Goal: Check status: Check status

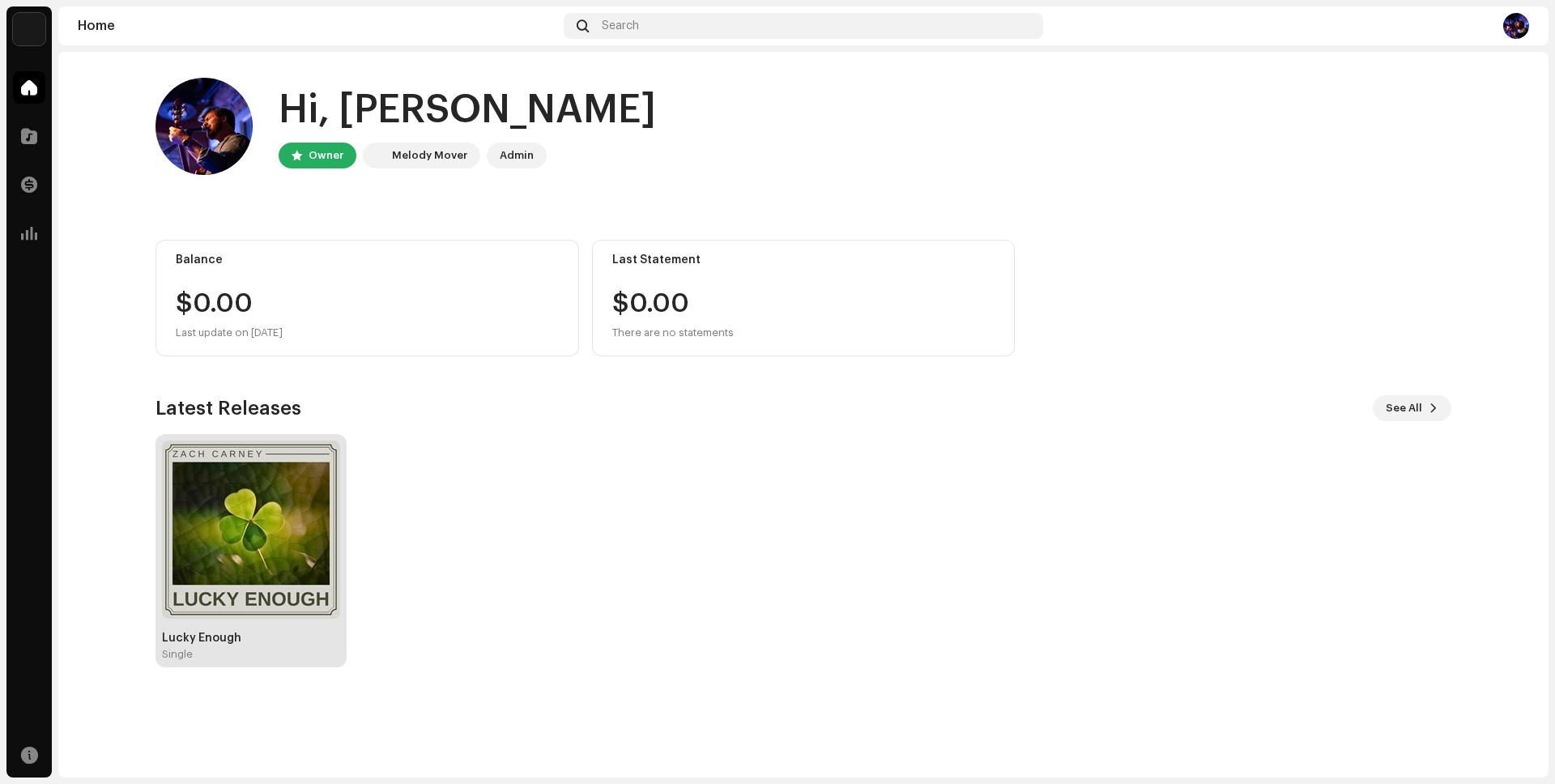
click at [295, 623] on div "Lucky Enough Single" at bounding box center [251, 550] width 178 height 220
click at [301, 539] on img at bounding box center [251, 529] width 178 height 178
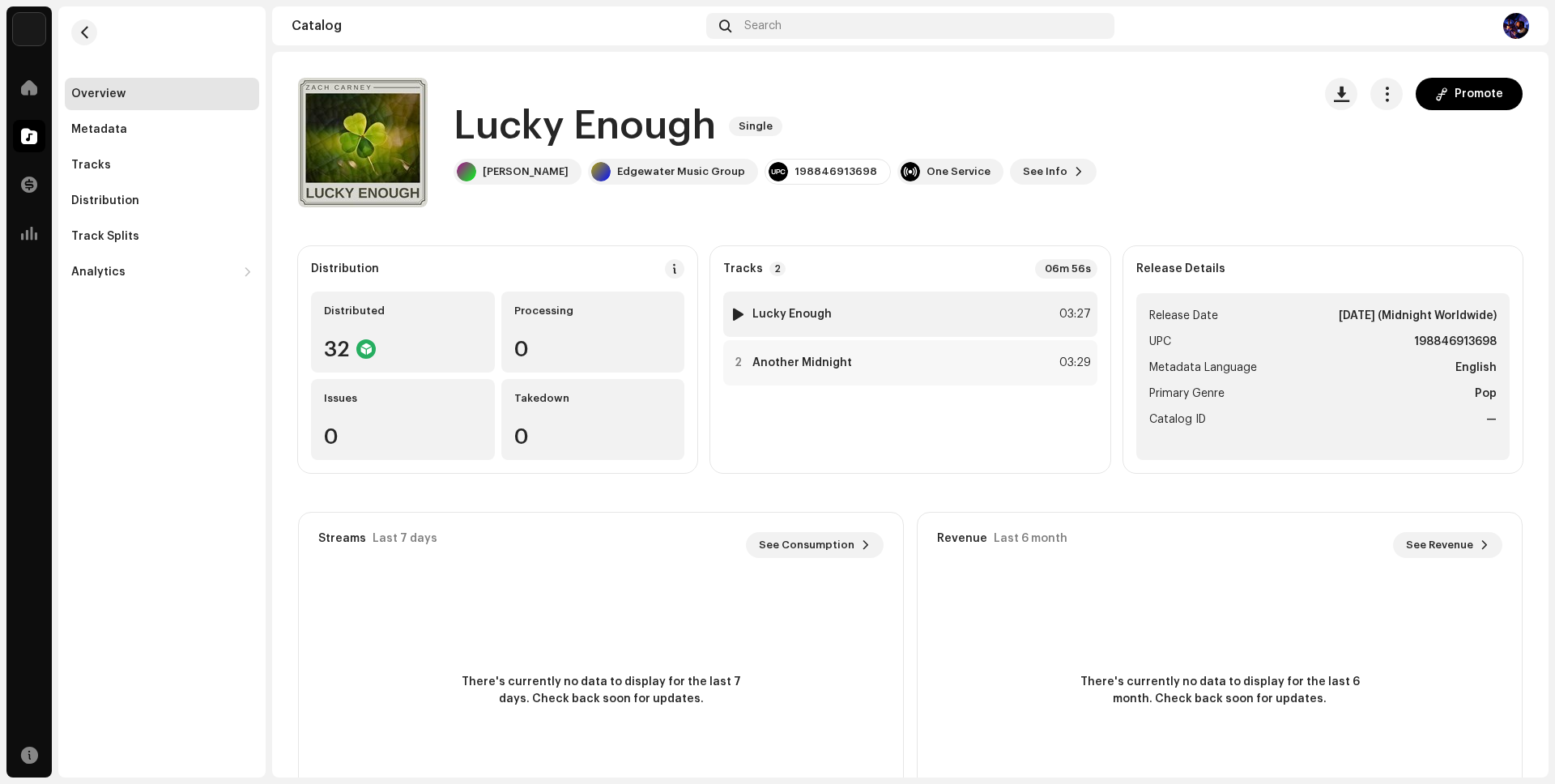
click at [887, 321] on div "1 Lucky Enough 03:27" at bounding box center [910, 314] width 373 height 46
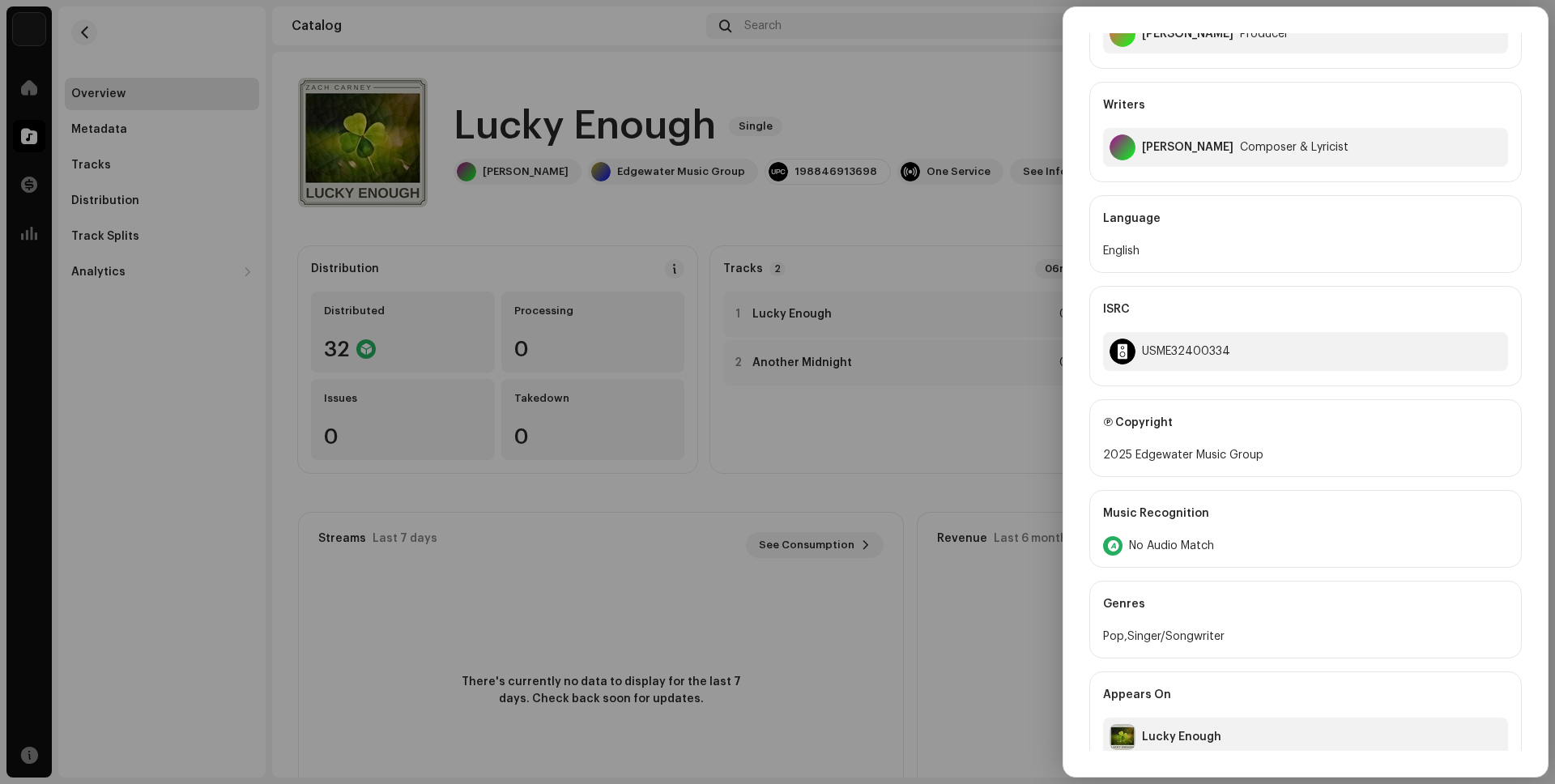
scroll to position [523, 0]
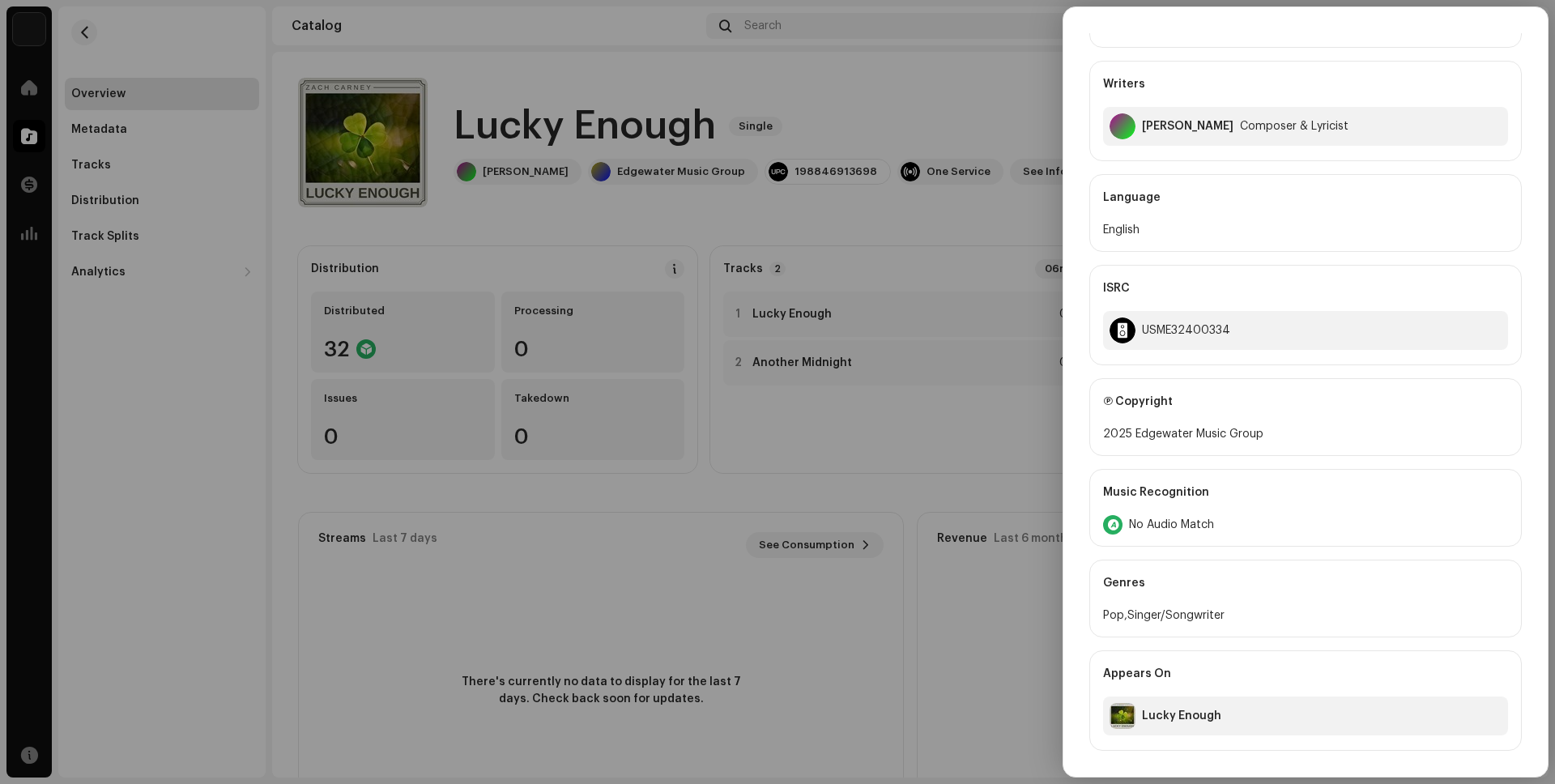
click at [688, 434] on div at bounding box center [778, 392] width 1555 height 784
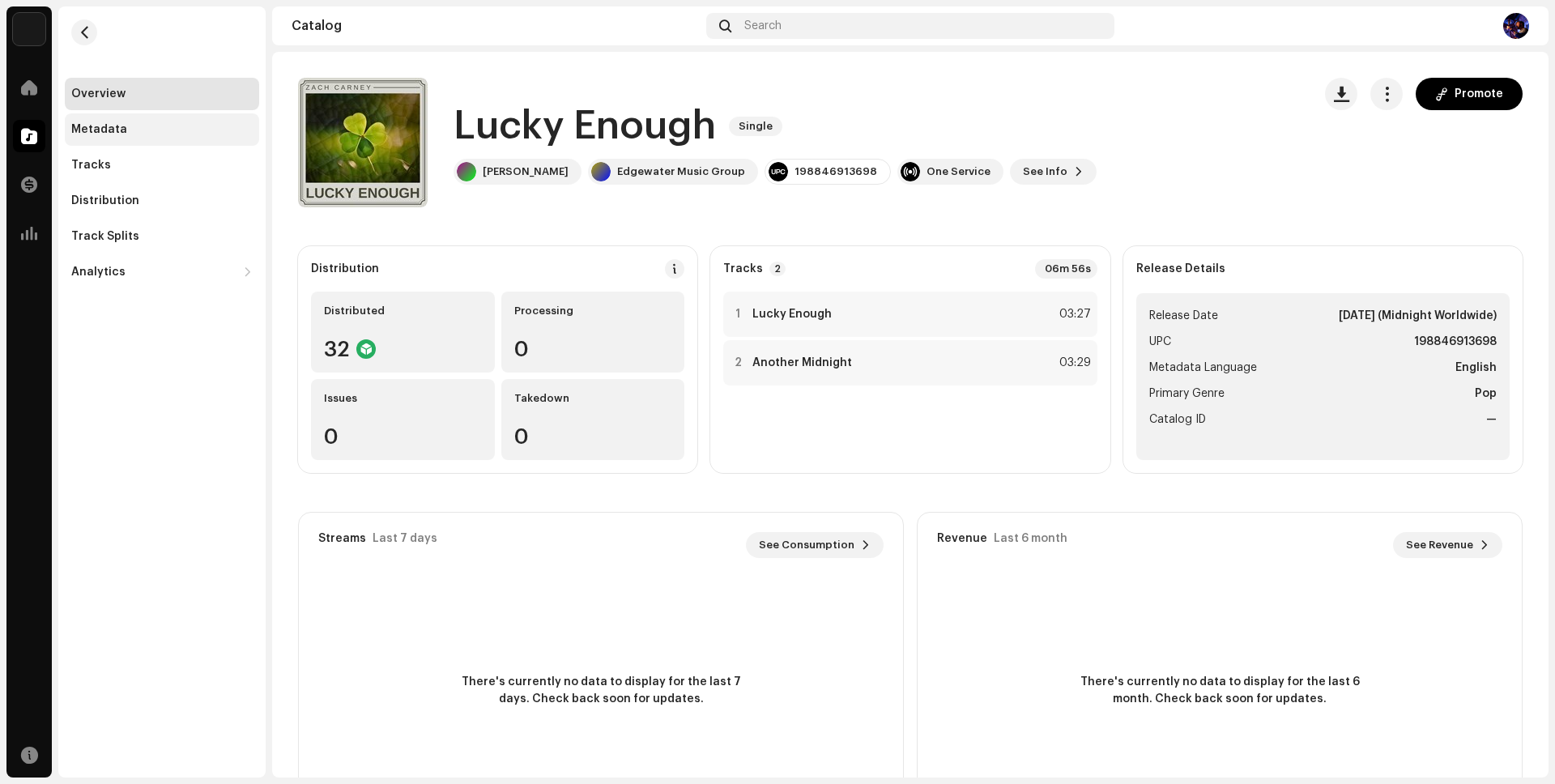
click at [91, 131] on div "Metadata" at bounding box center [99, 130] width 56 height 13
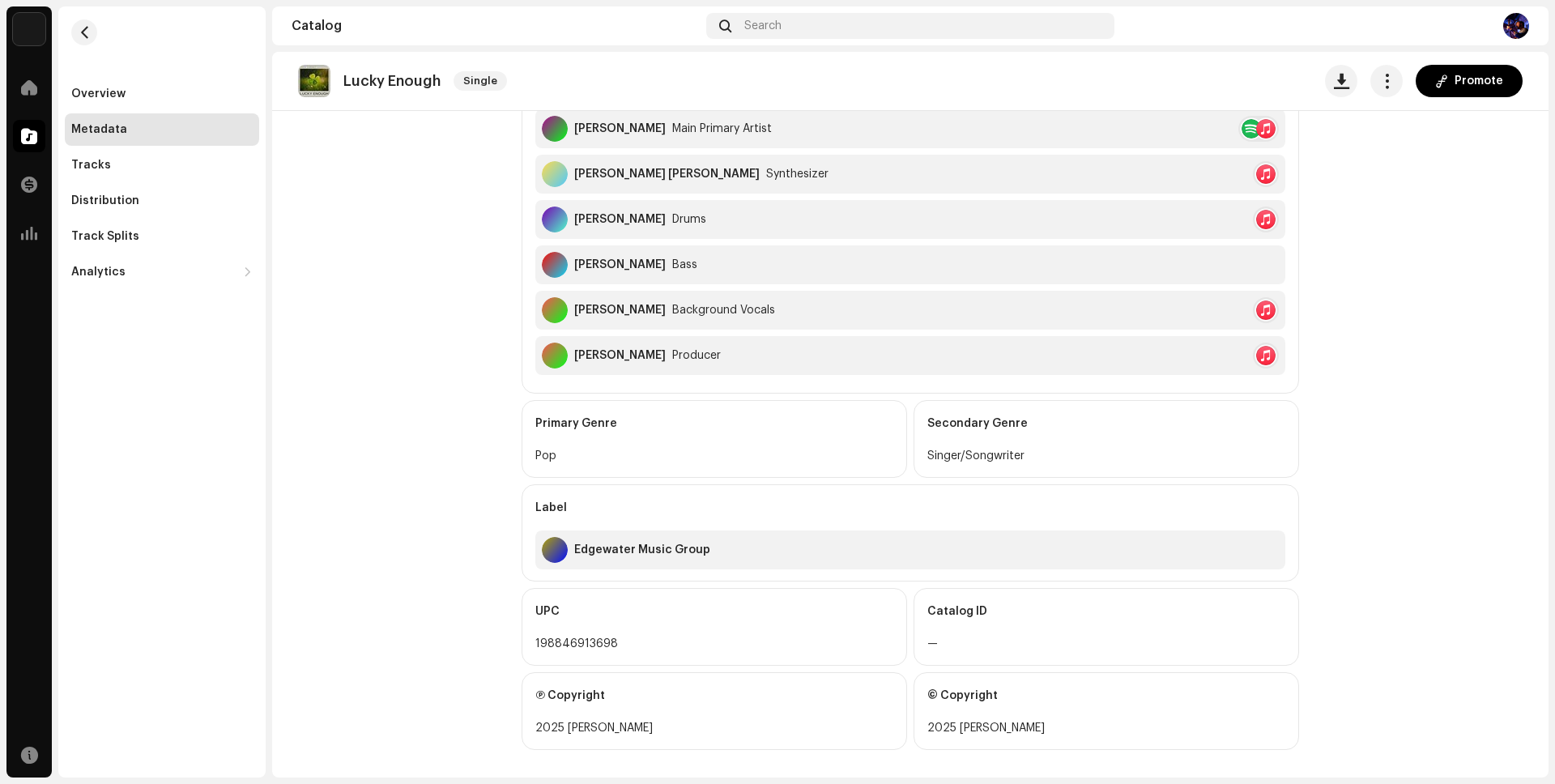
scroll to position [493, 0]
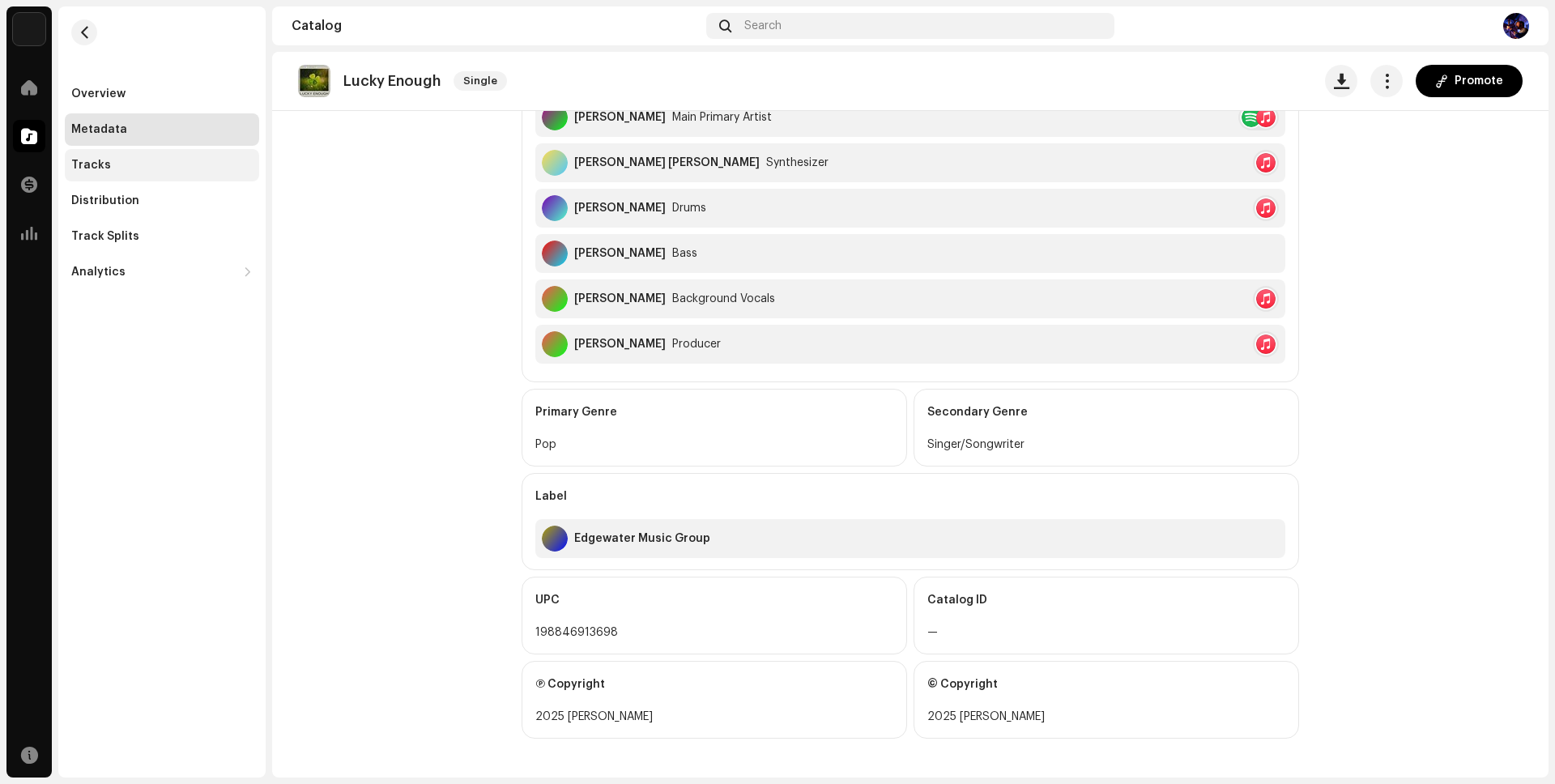
click at [111, 171] on div "Tracks" at bounding box center [162, 165] width 181 height 13
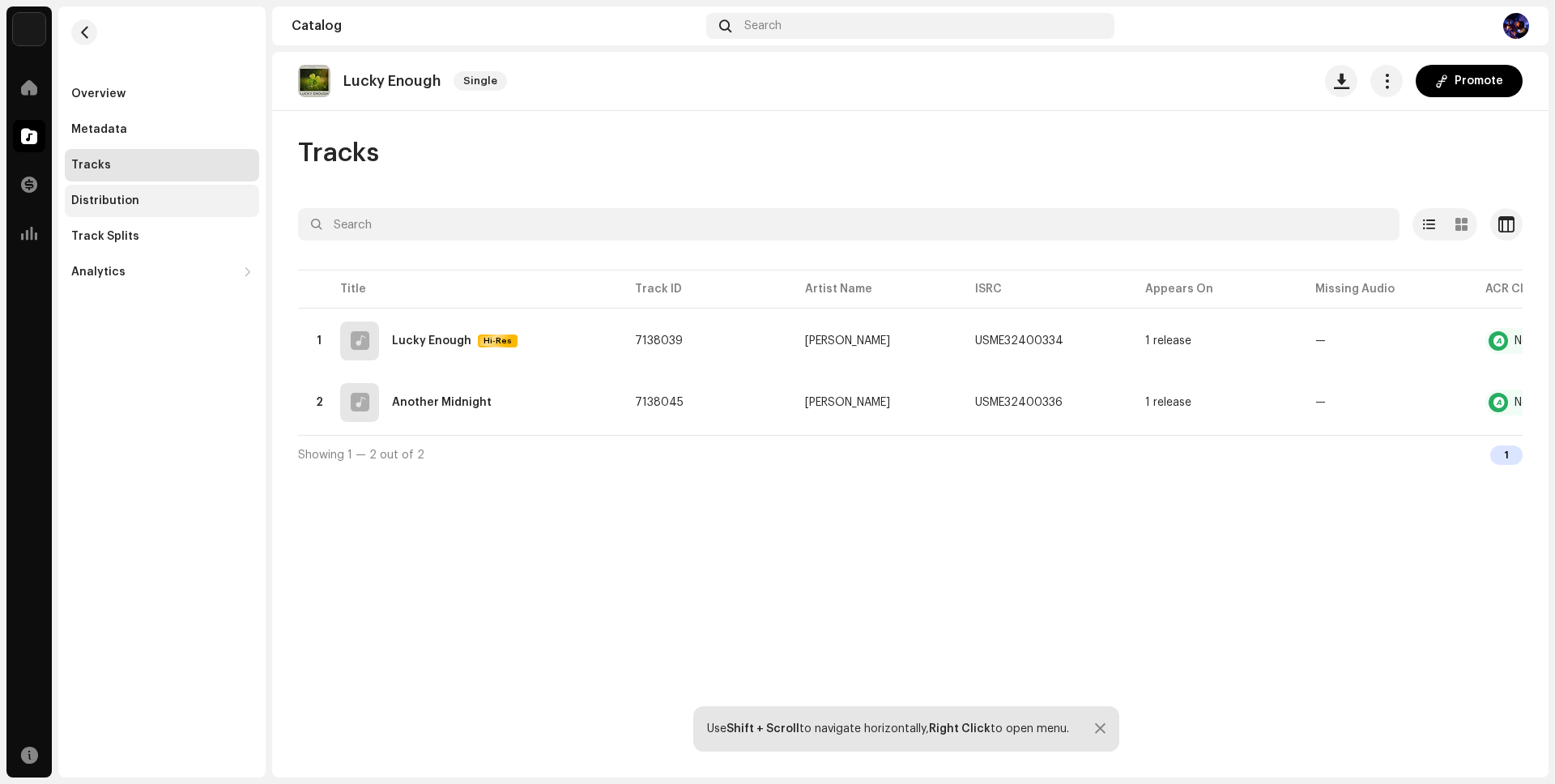
click at [164, 200] on div "Distribution" at bounding box center [162, 201] width 181 height 13
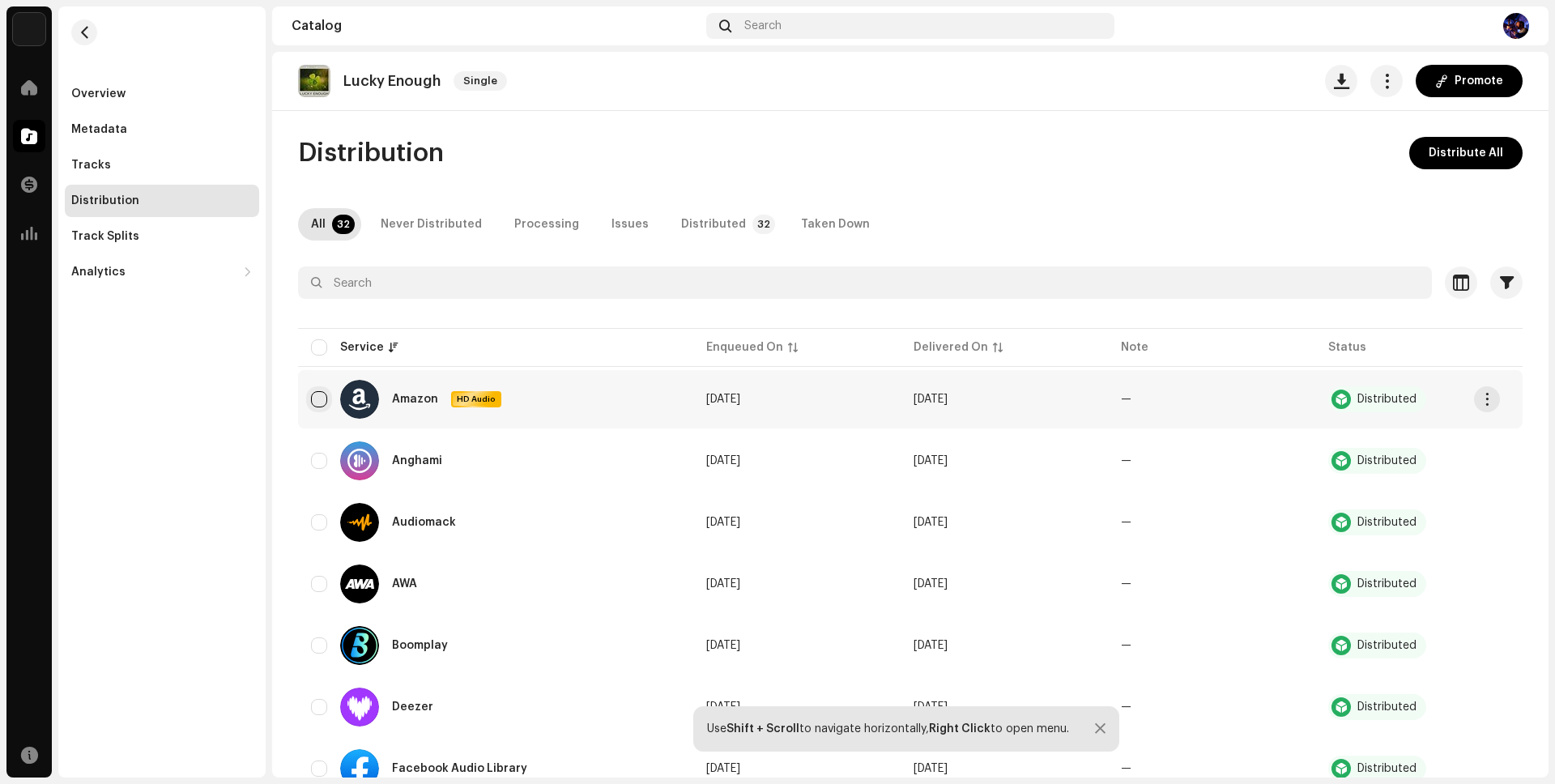
click at [320, 403] on input "checkbox" at bounding box center [319, 399] width 16 height 16
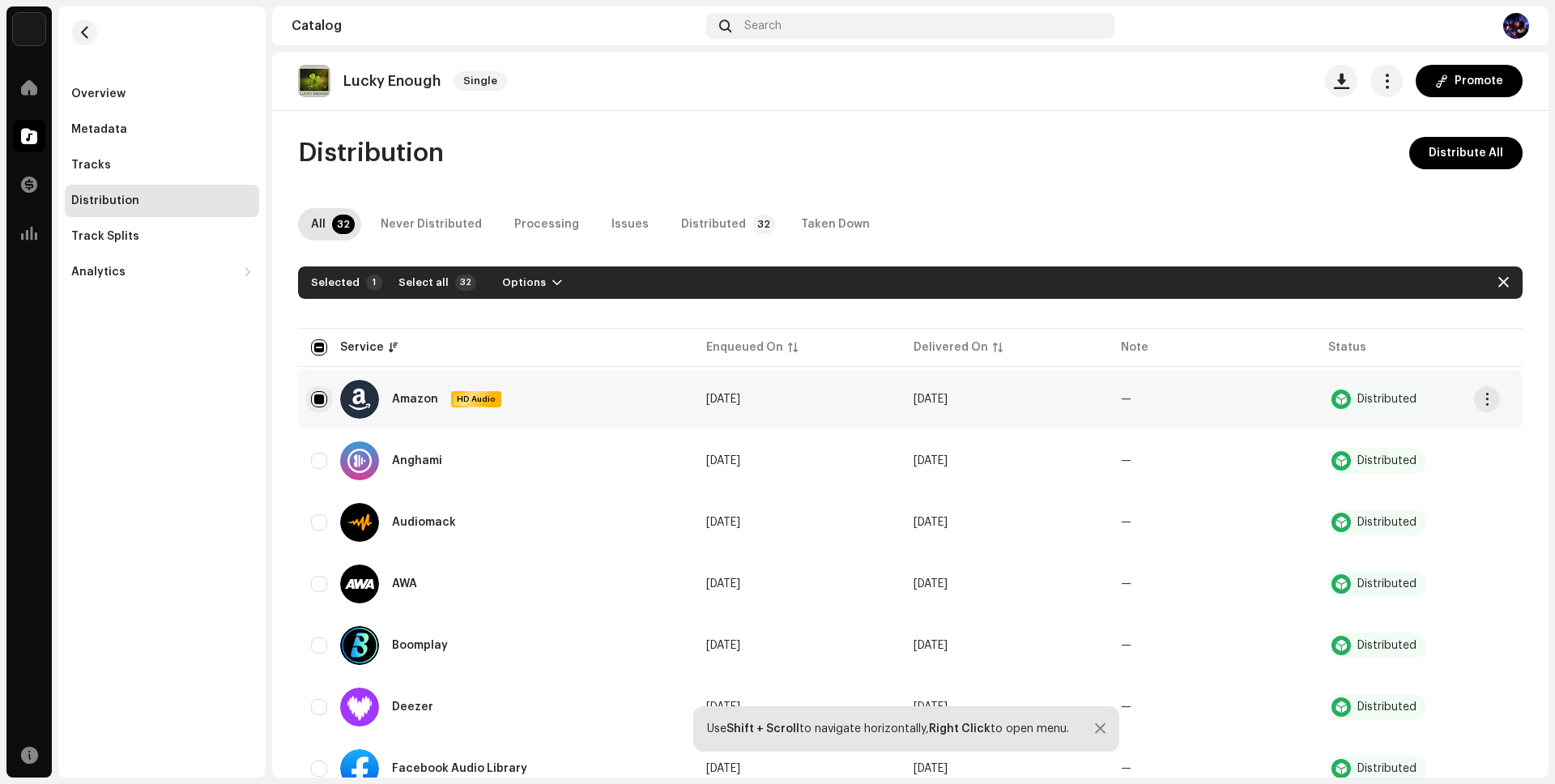
click at [320, 403] on input "Row Selected" at bounding box center [319, 399] width 16 height 16
checkbox input "false"
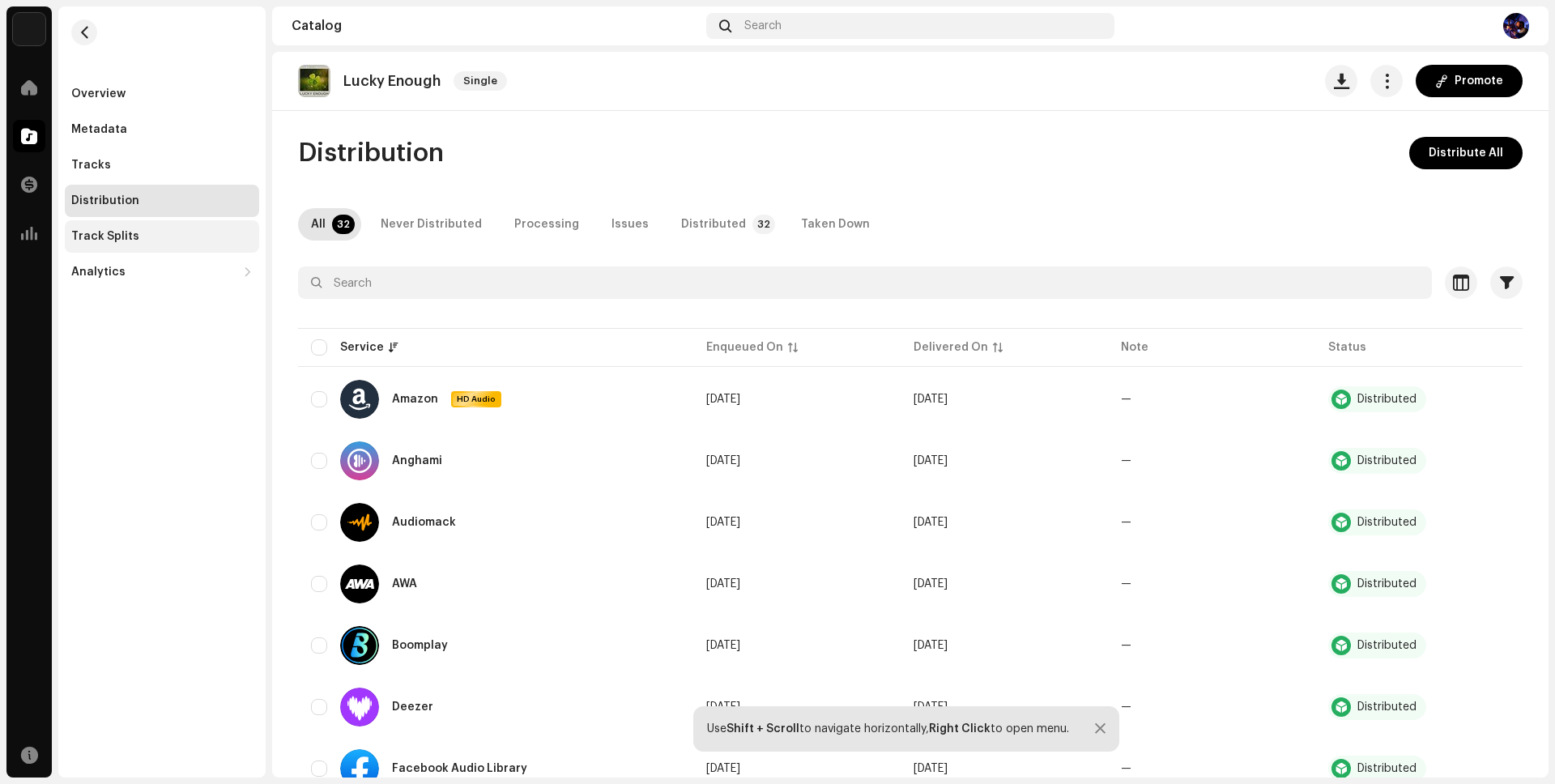
click at [154, 241] on div "Track Splits" at bounding box center [162, 237] width 181 height 13
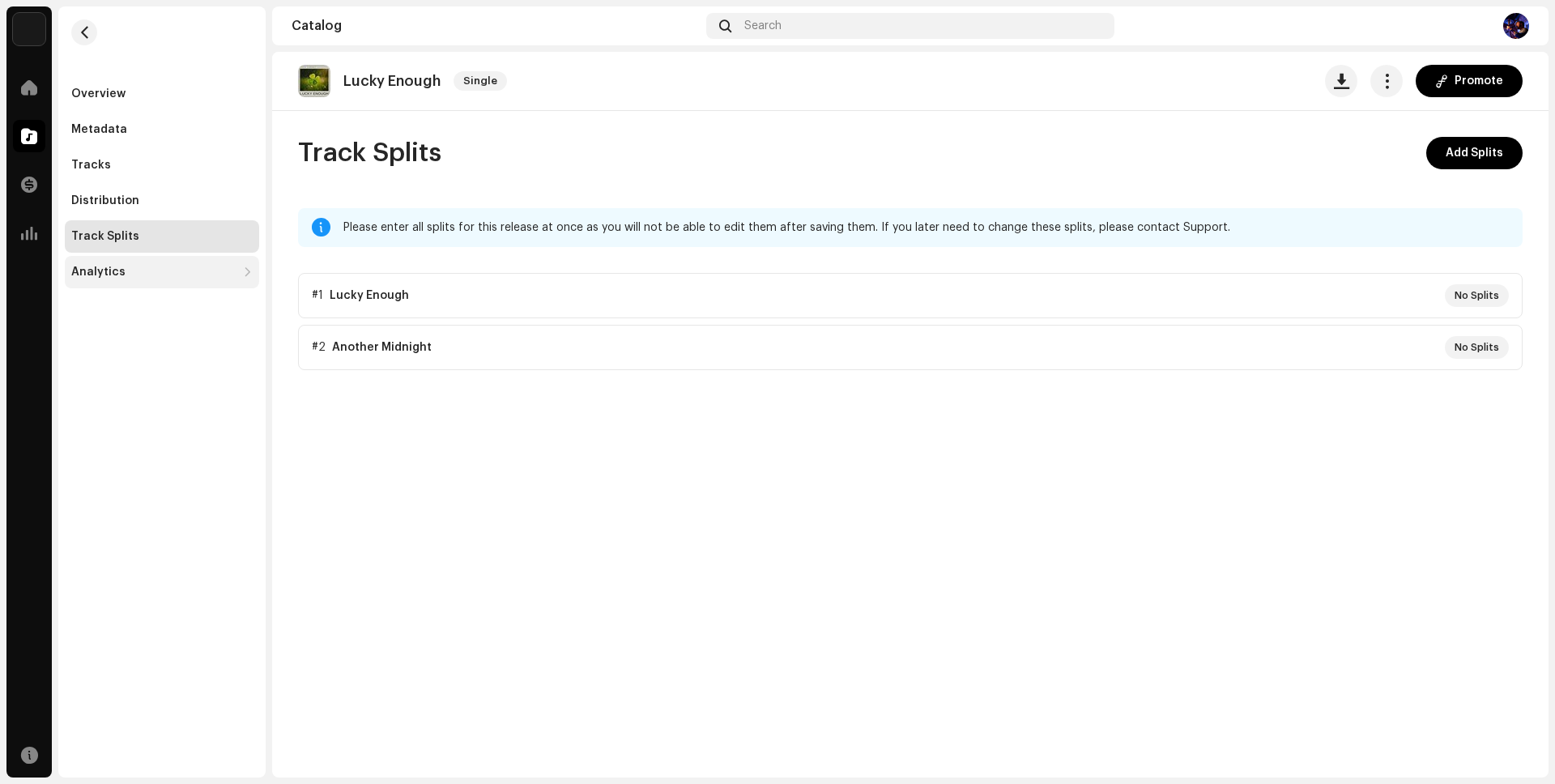
click at [145, 266] on div "Analytics" at bounding box center [154, 272] width 165 height 13
click at [132, 297] on div "Consumption" at bounding box center [162, 308] width 194 height 33
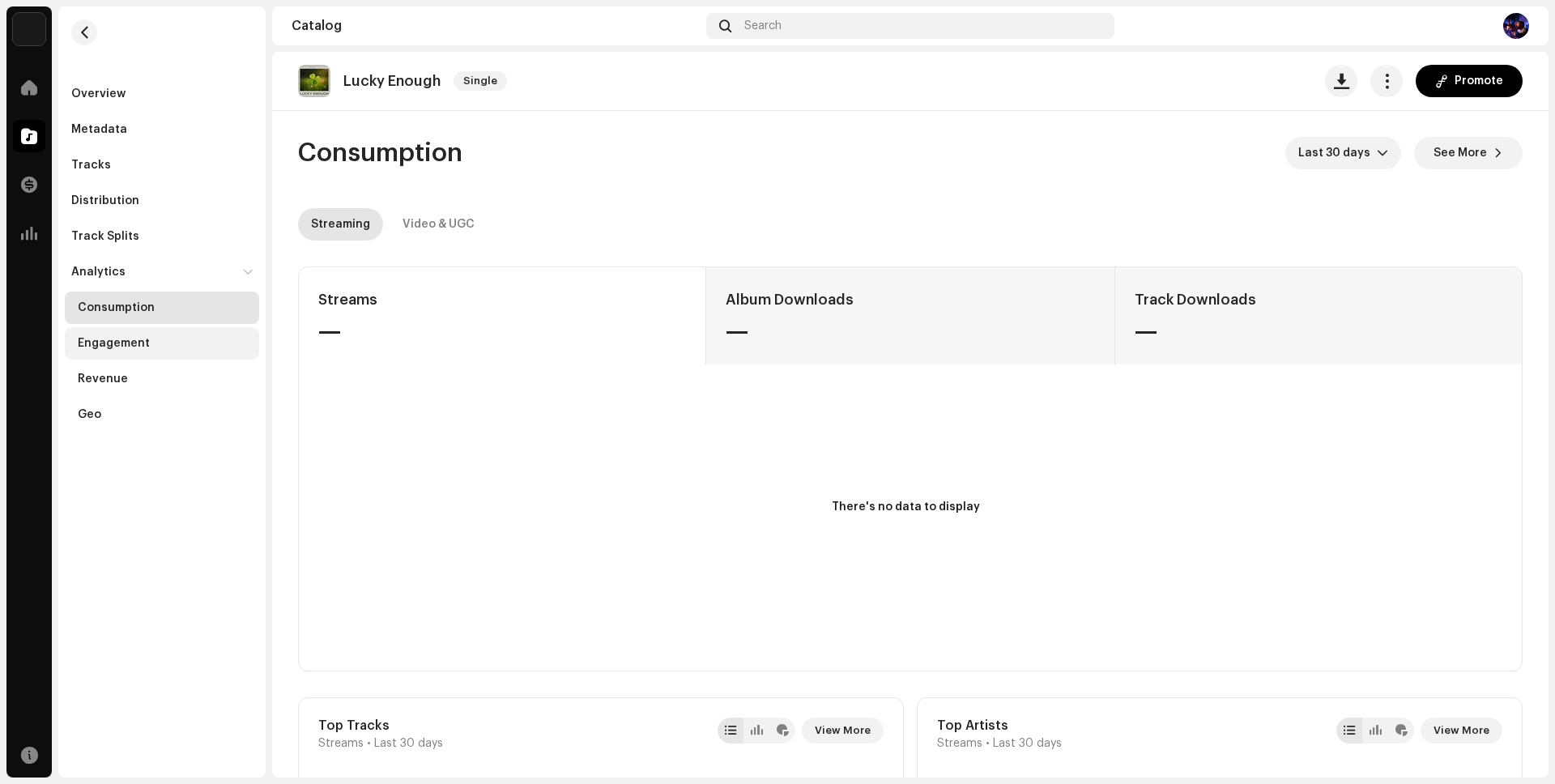
click at [146, 340] on div "Engagement" at bounding box center [114, 344] width 72 height 13
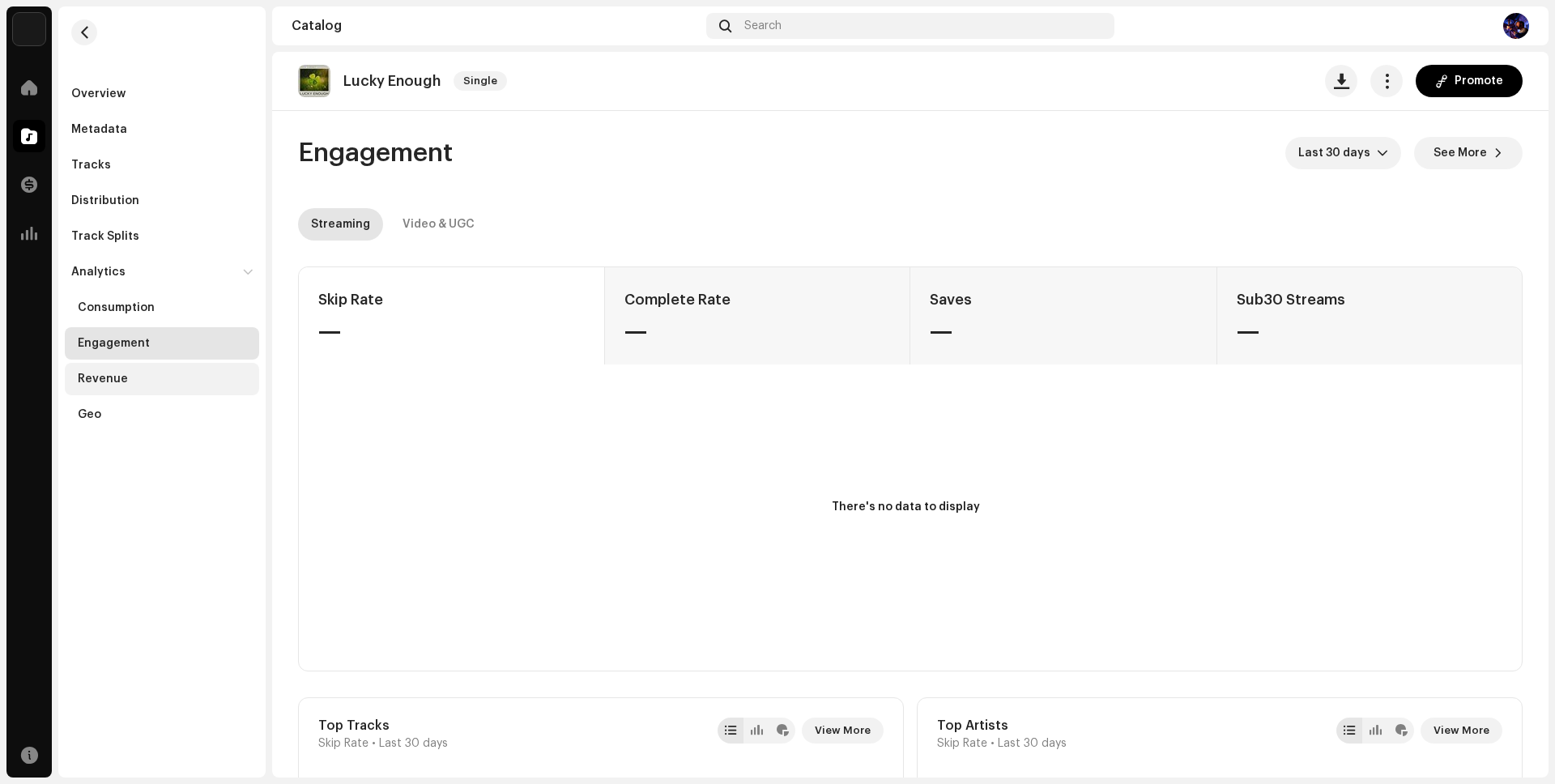
click at [130, 370] on div "Revenue" at bounding box center [162, 379] width 194 height 33
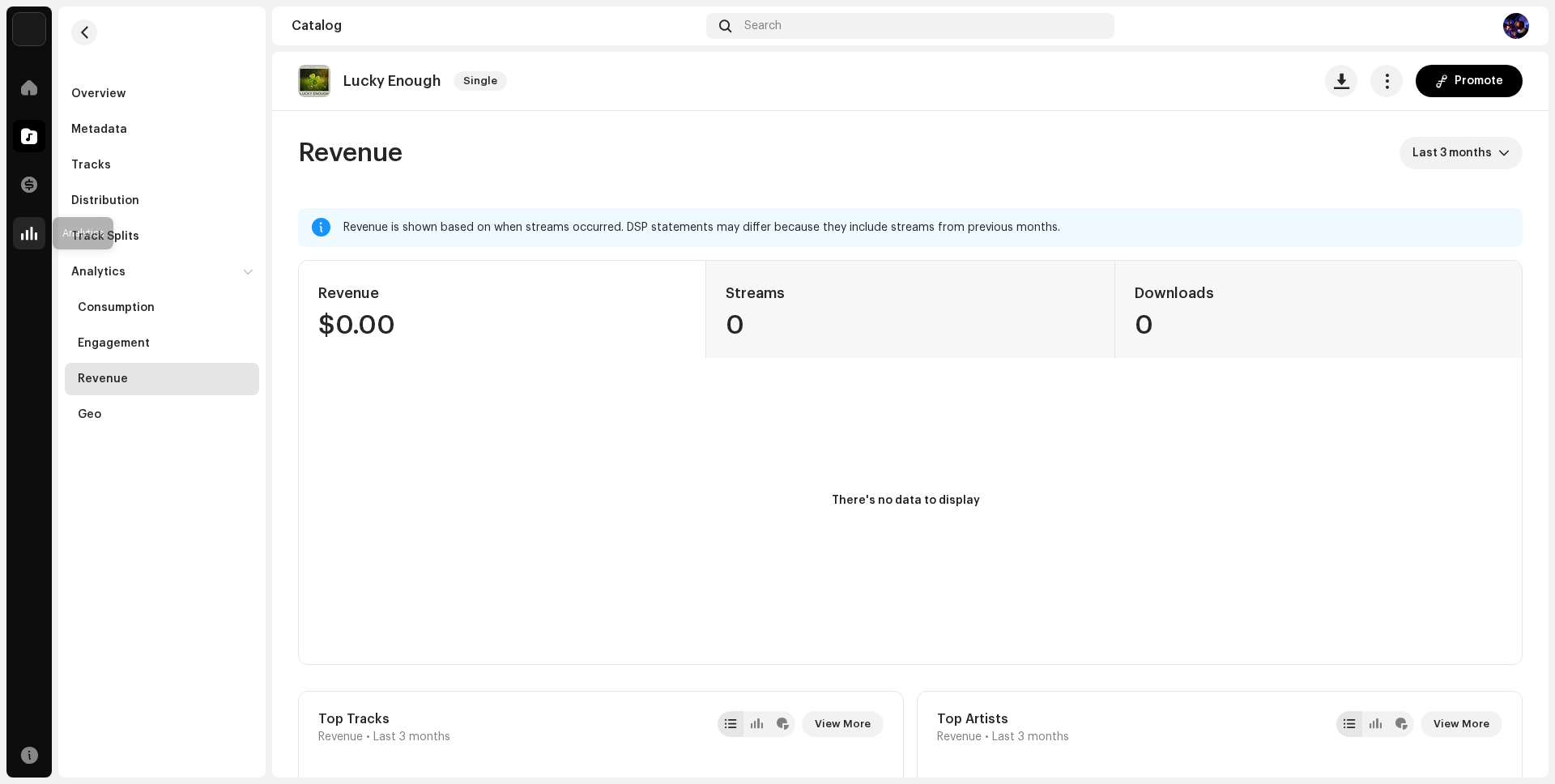
click at [36, 229] on span at bounding box center [29, 234] width 16 height 13
